Goal: Navigation & Orientation: Find specific page/section

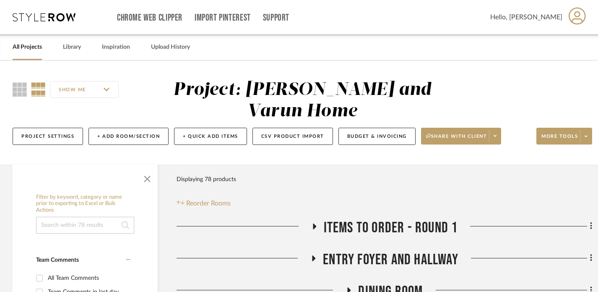
click at [29, 52] on link "All Projects" at bounding box center [27, 47] width 29 height 11
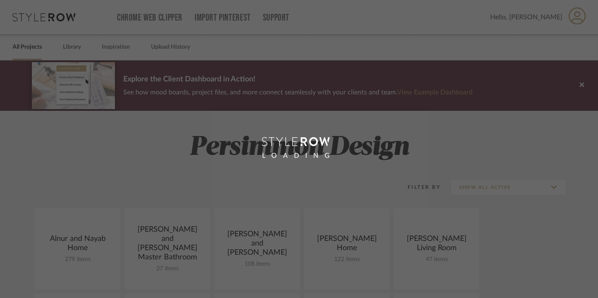
scroll to position [165, 0]
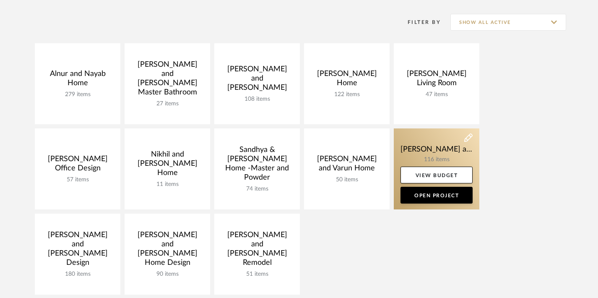
click at [423, 150] on link at bounding box center [437, 168] width 86 height 81
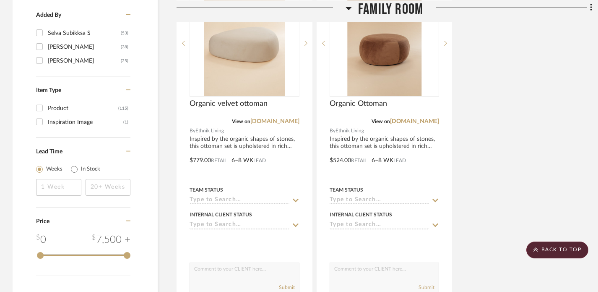
scroll to position [1307, 0]
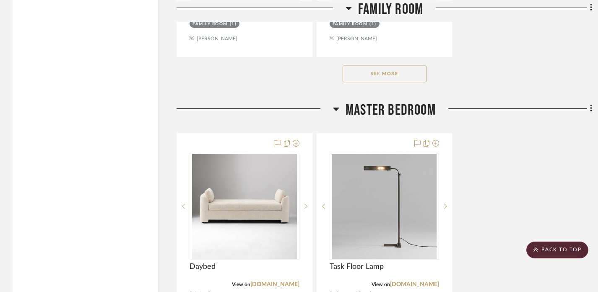
click at [383, 78] on button "See More" at bounding box center [385, 73] width 84 height 17
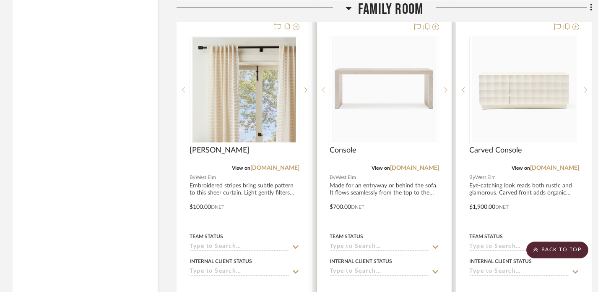
scroll to position [3894, 0]
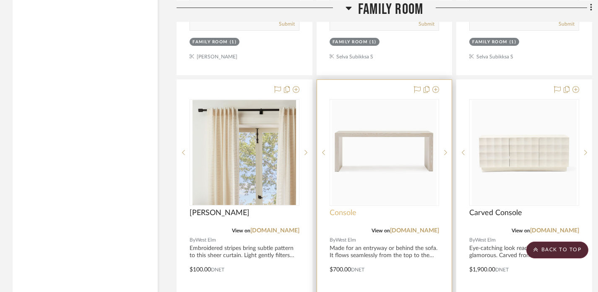
click at [343, 214] on span "Console" at bounding box center [343, 212] width 27 height 9
click at [345, 212] on span "Console" at bounding box center [343, 212] width 27 height 9
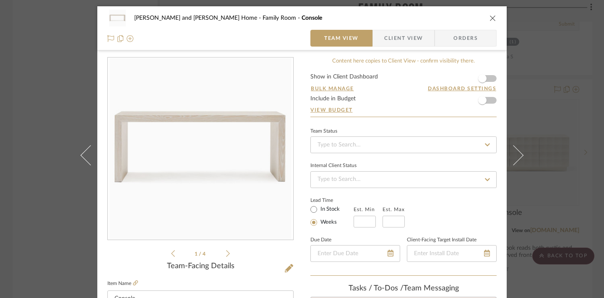
scroll to position [266, 0]
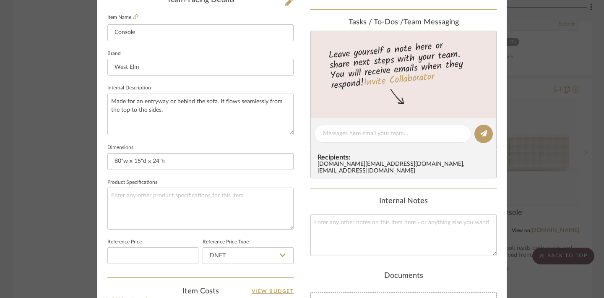
click at [530, 94] on div "Sharika and Ashish Home Family Room Console Team View Client View Orders 1 / 4 …" at bounding box center [302, 149] width 604 height 298
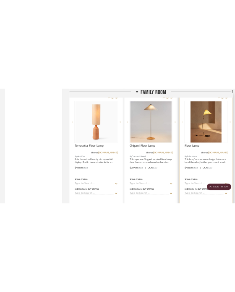
scroll to position [4704, 0]
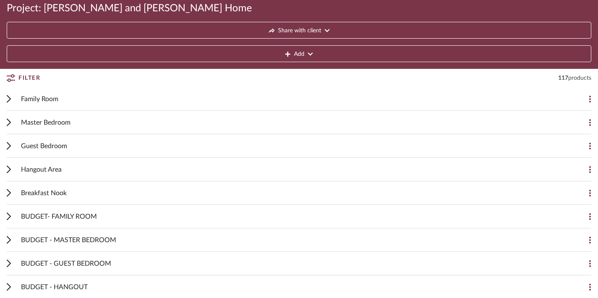
scroll to position [91, 0]
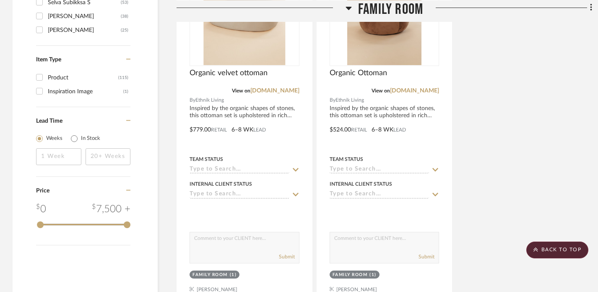
scroll to position [1213, 0]
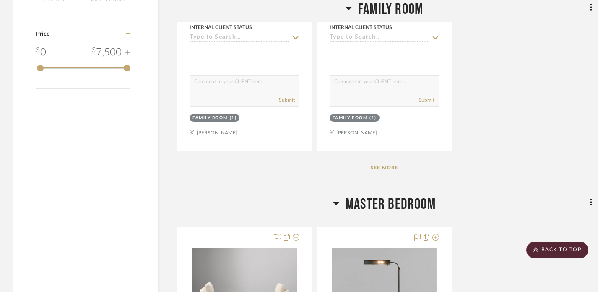
click at [389, 155] on div "See More" at bounding box center [385, 168] width 416 height 34
click at [390, 163] on button "See More" at bounding box center [385, 167] width 84 height 17
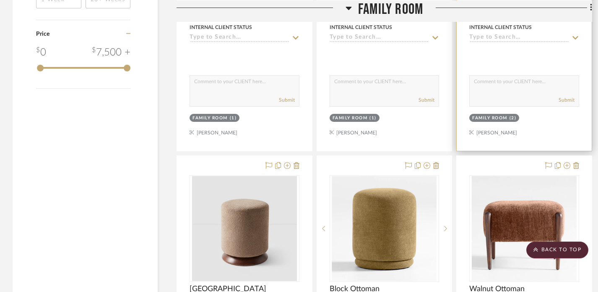
scroll to position [1043, 0]
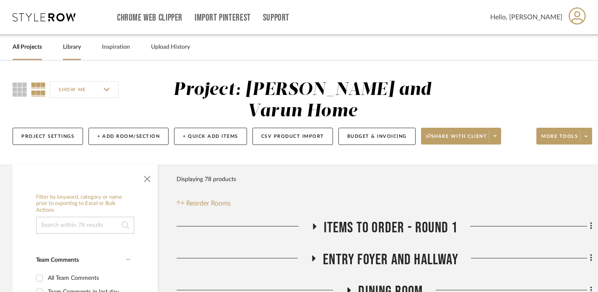
click at [65, 48] on link "Library" at bounding box center [72, 47] width 18 height 11
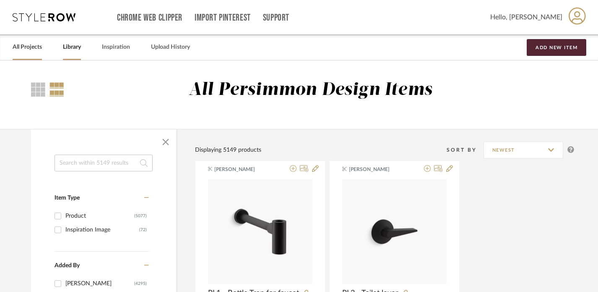
click at [28, 46] on link "All Projects" at bounding box center [27, 47] width 29 height 11
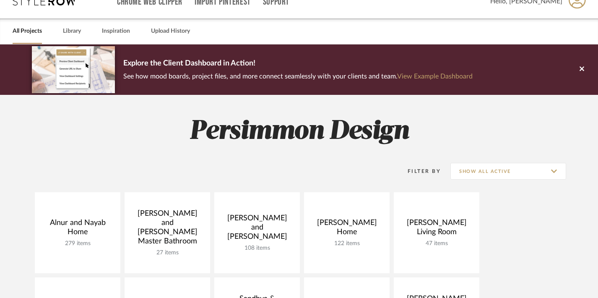
scroll to position [246, 0]
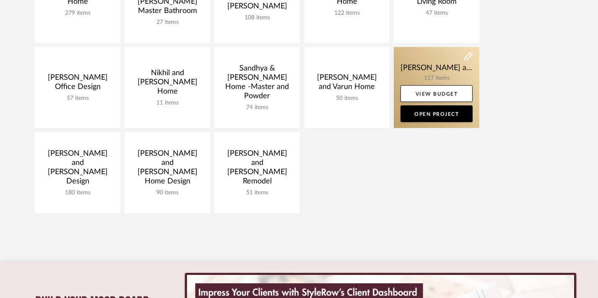
click at [441, 64] on link at bounding box center [437, 87] width 86 height 81
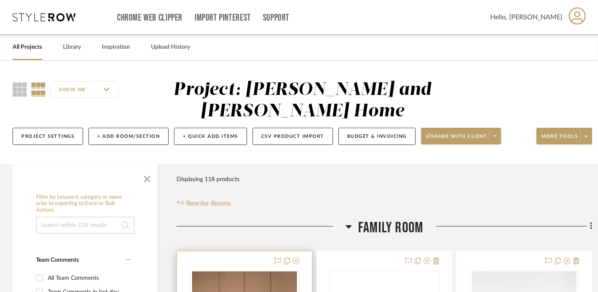
scroll to position [159, 0]
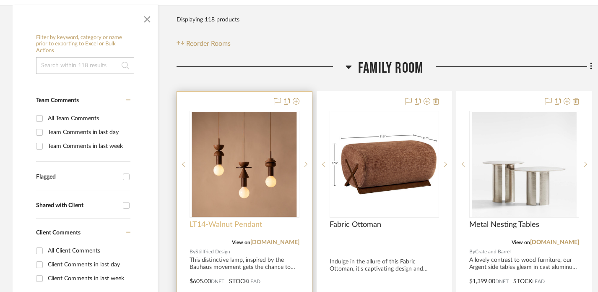
click at [244, 224] on span "LT14-Walnut Pendant" at bounding box center [226, 224] width 73 height 9
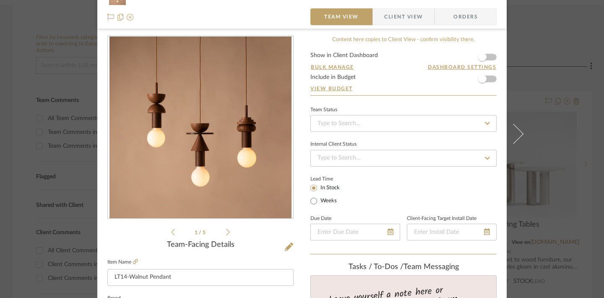
scroll to position [70, 0]
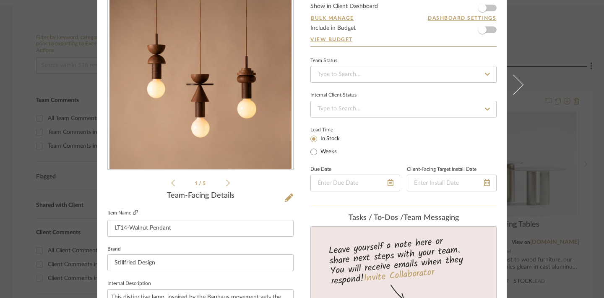
click at [133, 213] on icon at bounding box center [135, 212] width 5 height 5
